Goal: Find specific page/section: Find specific page/section

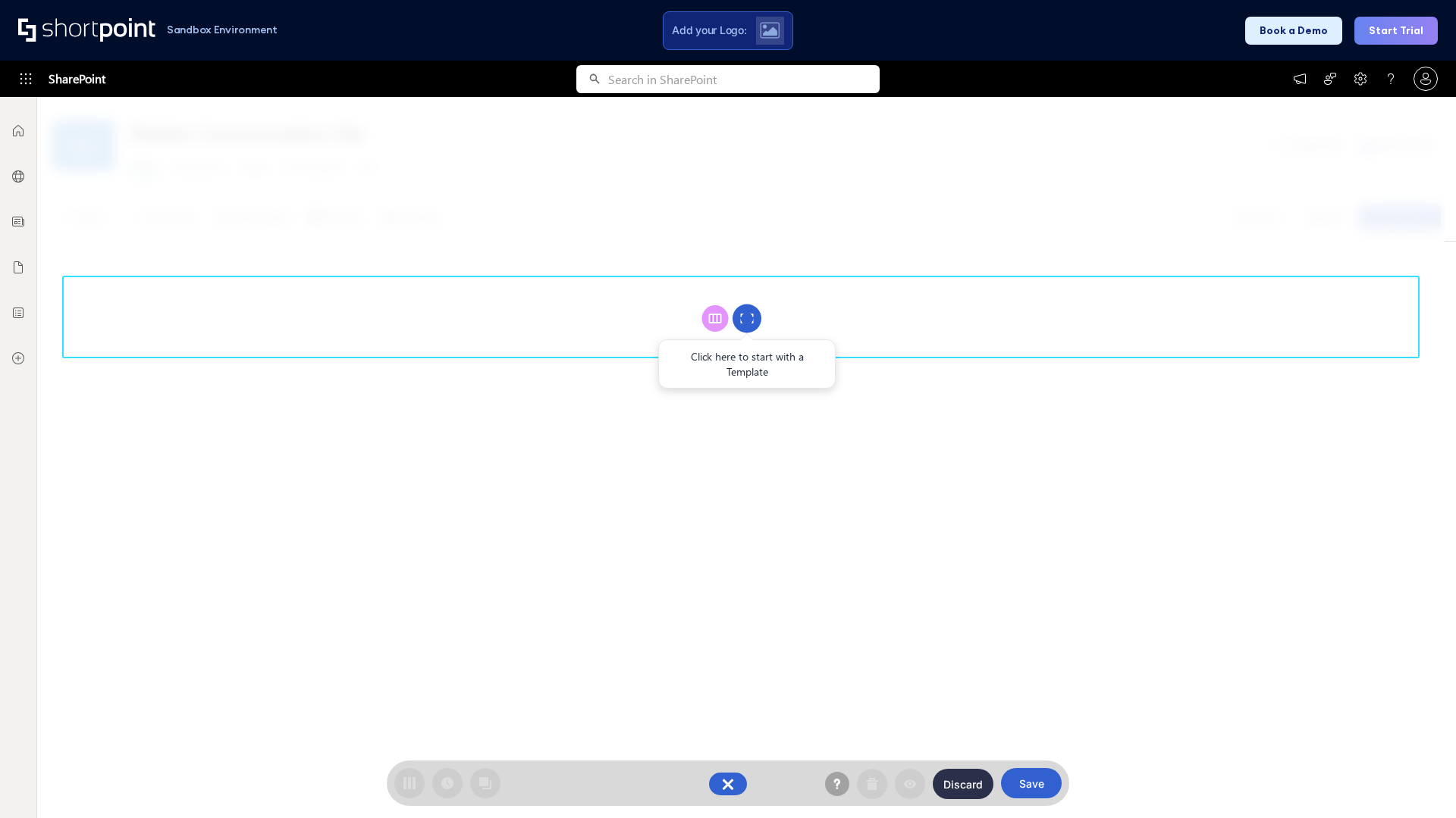
click at [747, 319] on circle at bounding box center [746, 319] width 28 height 28
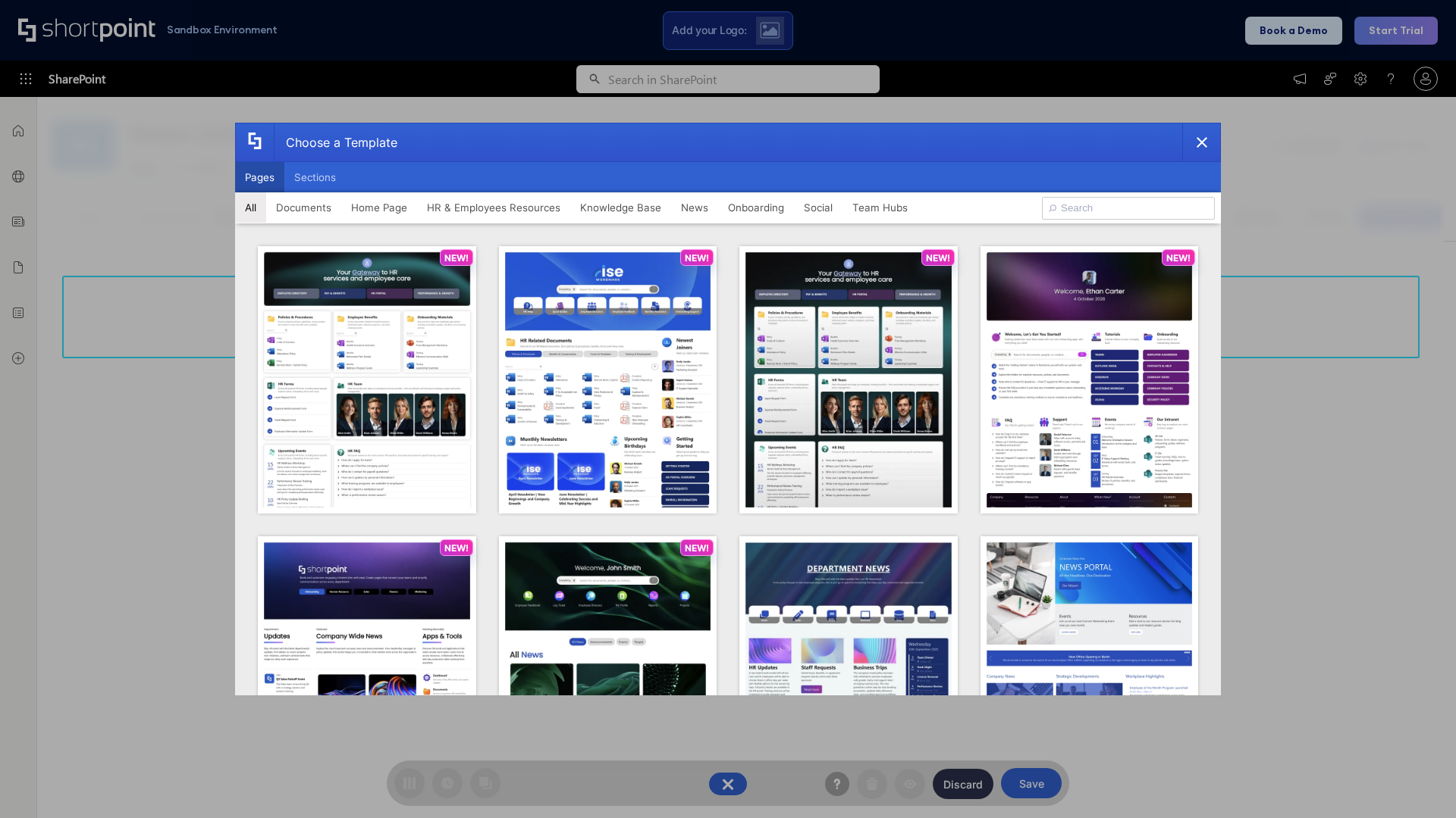
click at [259, 177] on button "Pages" at bounding box center [259, 177] width 49 height 30
type input "Intranet Layout 5"
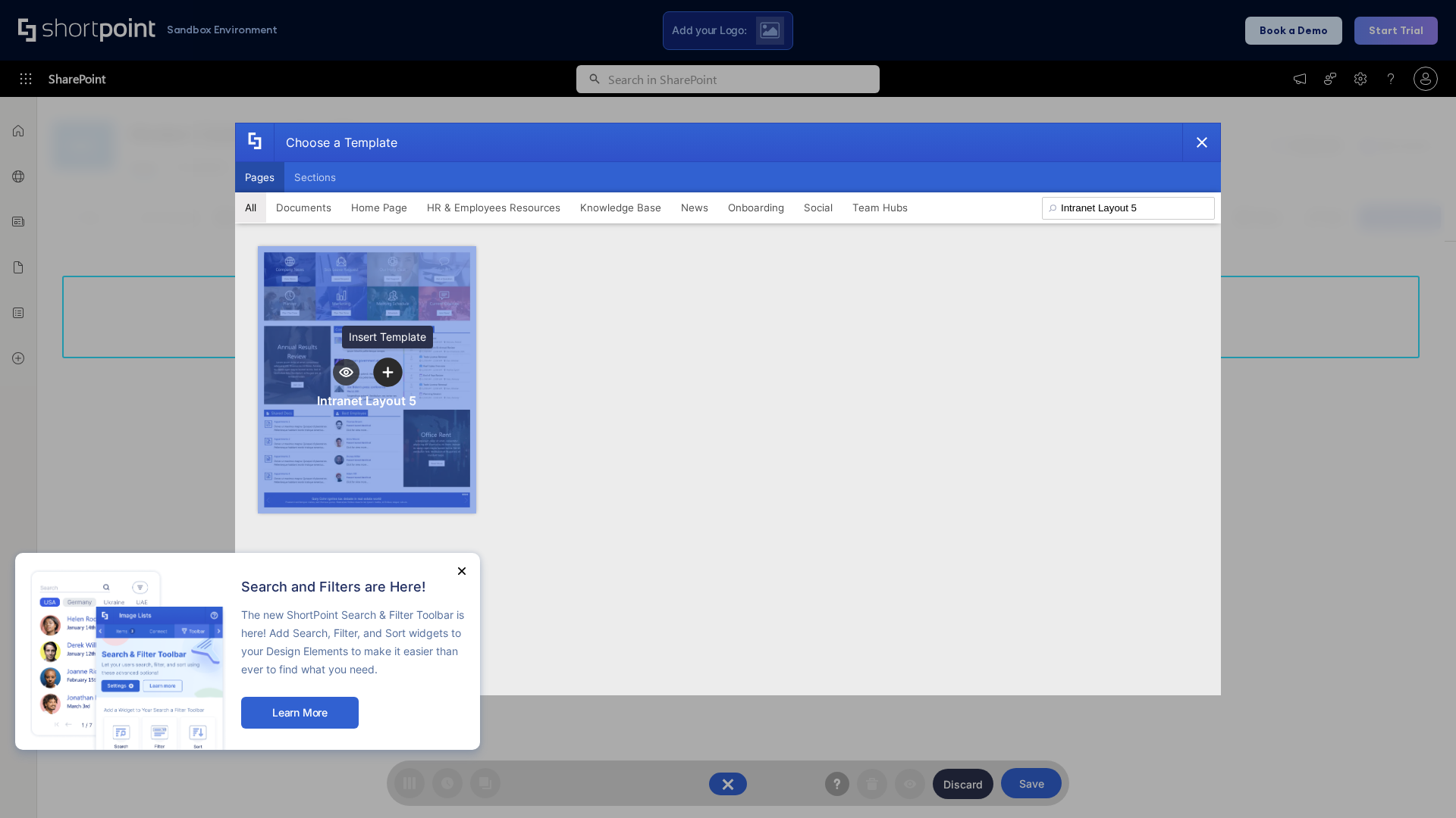
click at [388, 372] on icon "template selector" at bounding box center [388, 372] width 10 height 10
